Goal: Find specific page/section: Find specific page/section

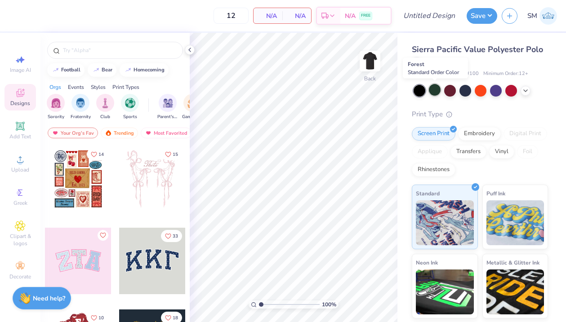
click at [433, 93] on div at bounding box center [435, 90] width 12 height 12
click at [419, 92] on div at bounding box center [419, 91] width 12 height 12
click at [433, 93] on div at bounding box center [435, 90] width 12 height 12
click at [83, 106] on img "filter for Fraternity" at bounding box center [80, 102] width 10 height 10
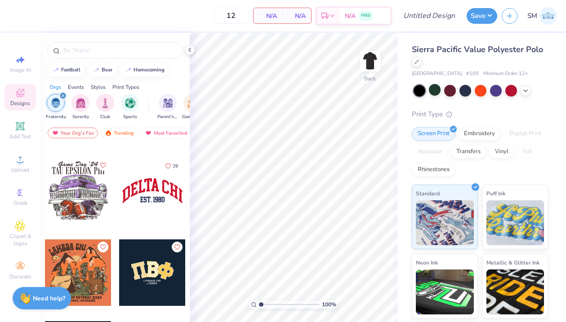
scroll to position [74, 0]
